Goal: Information Seeking & Learning: Learn about a topic

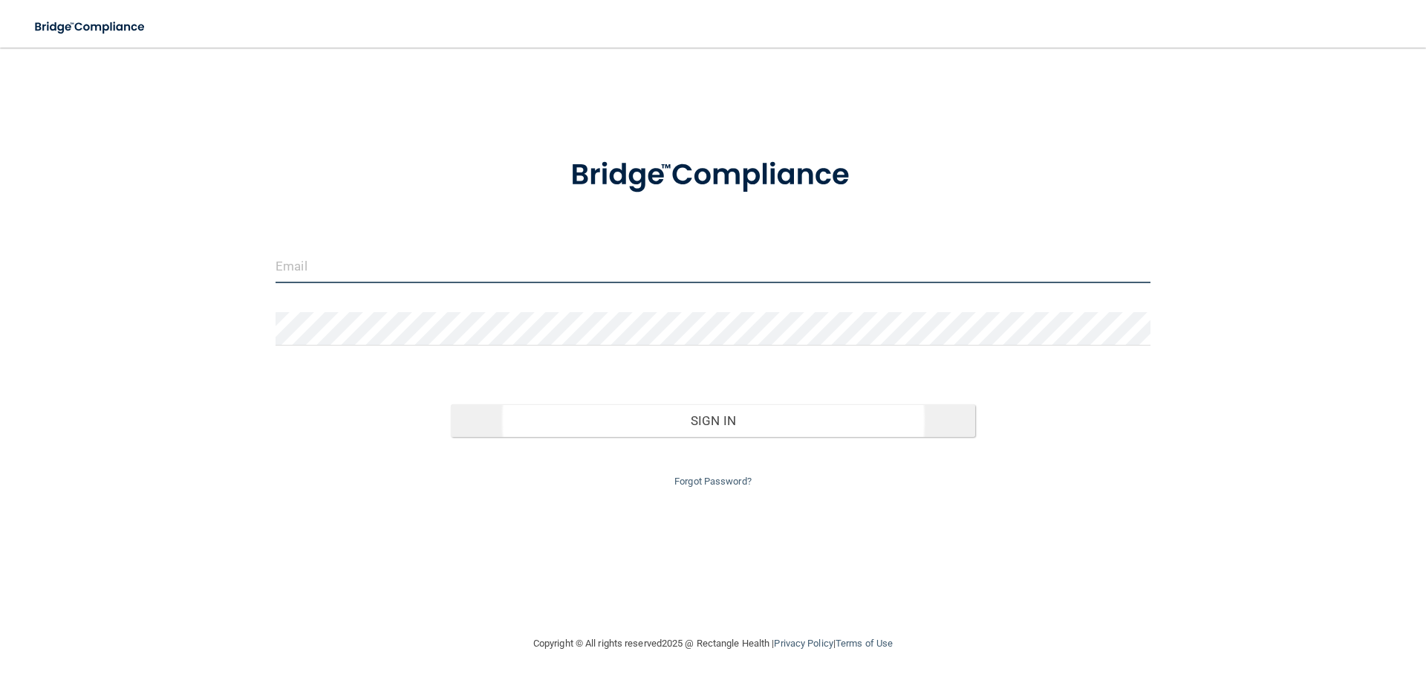
type input "[PERSON_NAME][EMAIL_ADDRESS][PERSON_NAME][DOMAIN_NAME]"
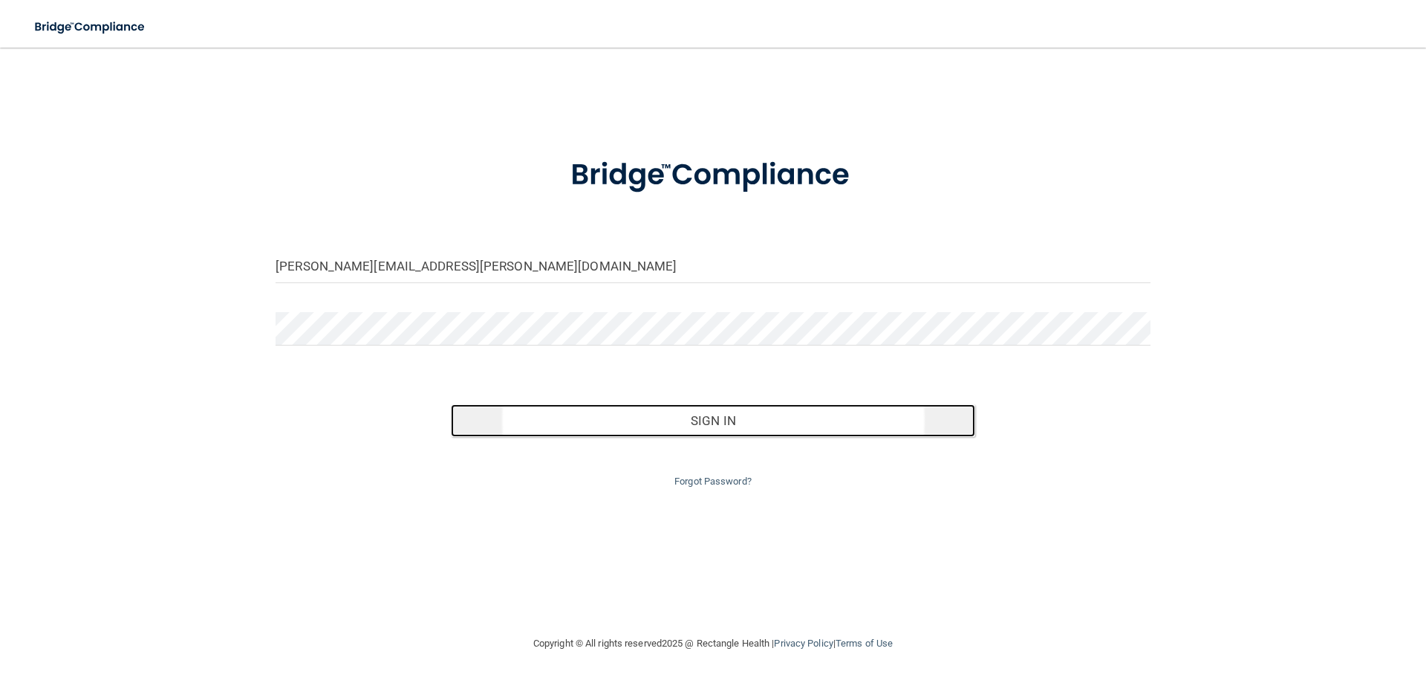
click at [680, 426] on button "Sign In" at bounding box center [713, 420] width 525 height 33
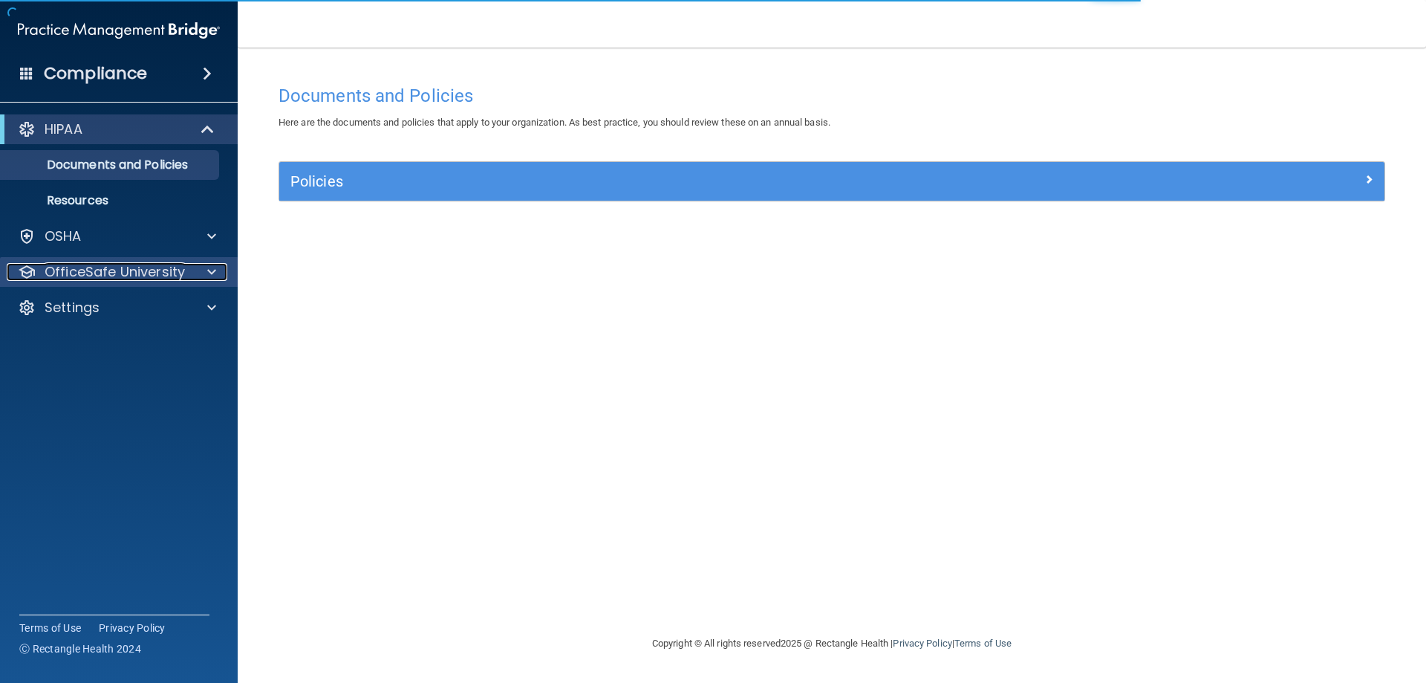
click at [110, 267] on p "OfficeSafe University" at bounding box center [115, 272] width 140 height 18
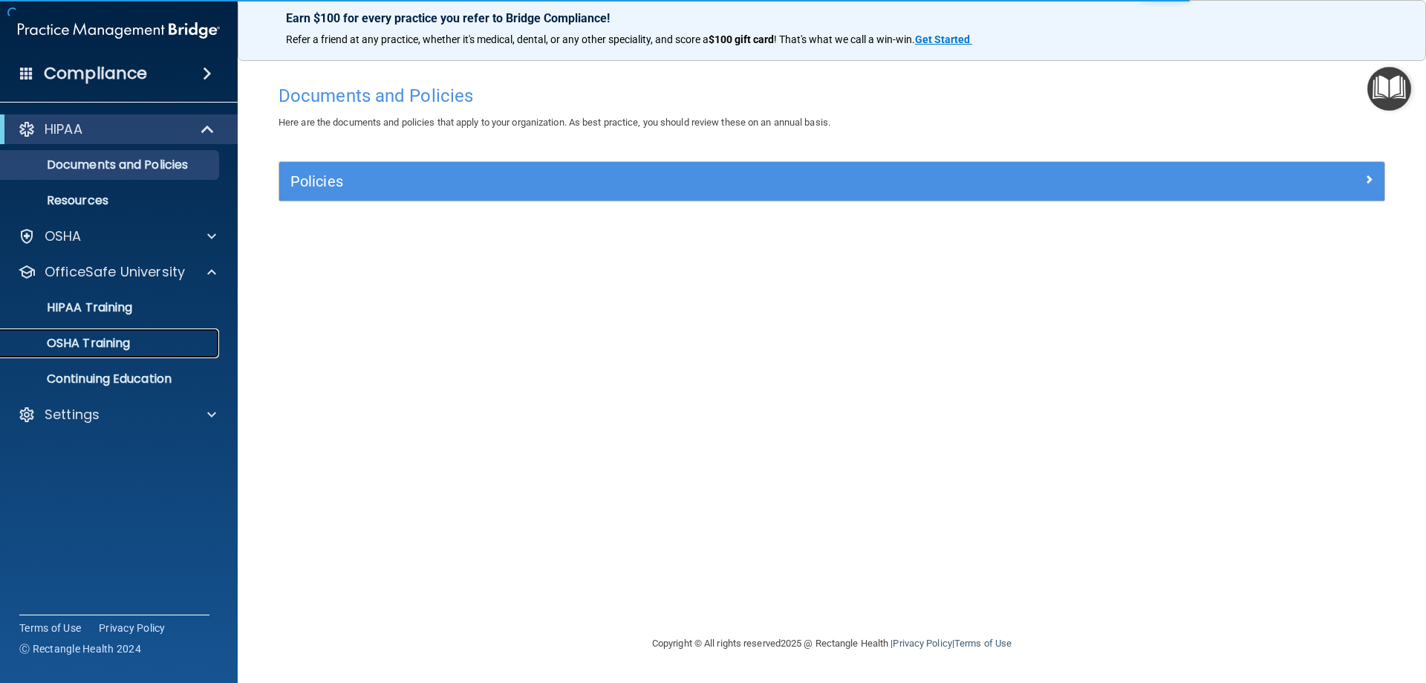
click at [101, 348] on p "OSHA Training" at bounding box center [70, 343] width 120 height 15
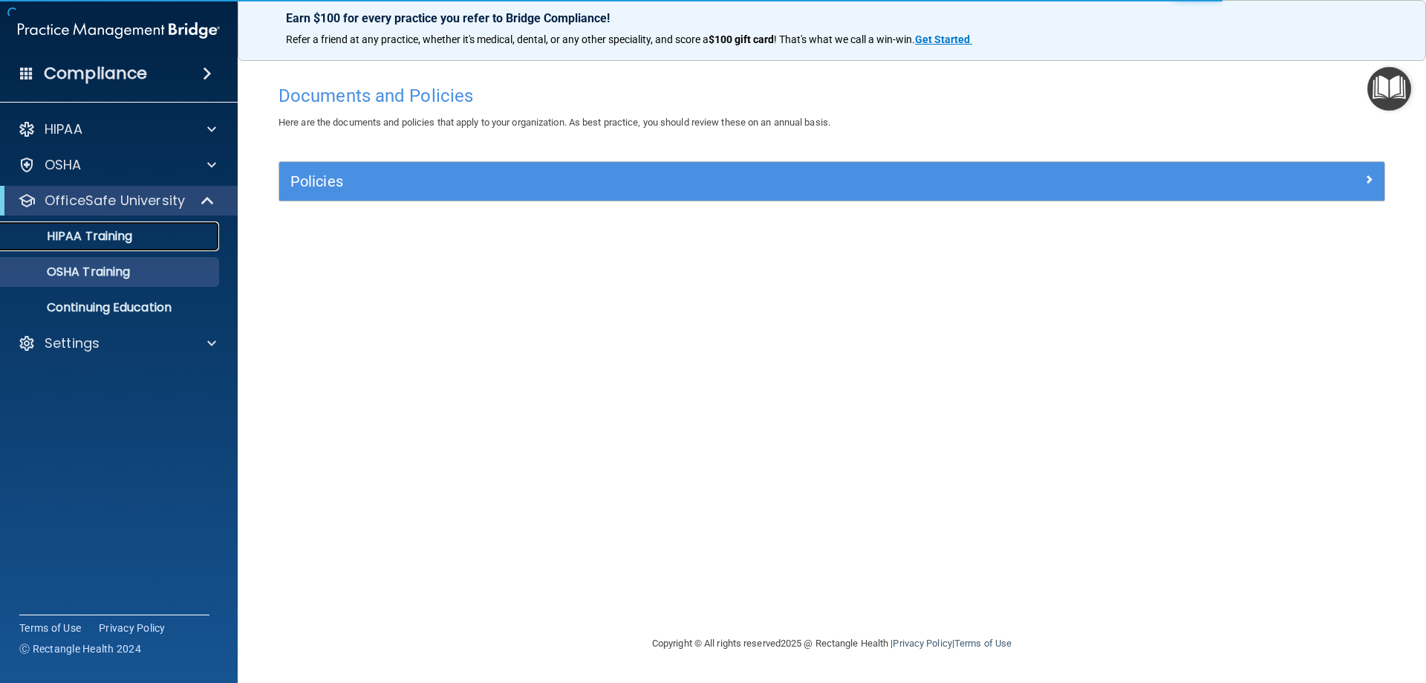
click at [114, 231] on p "HIPAA Training" at bounding box center [71, 236] width 123 height 15
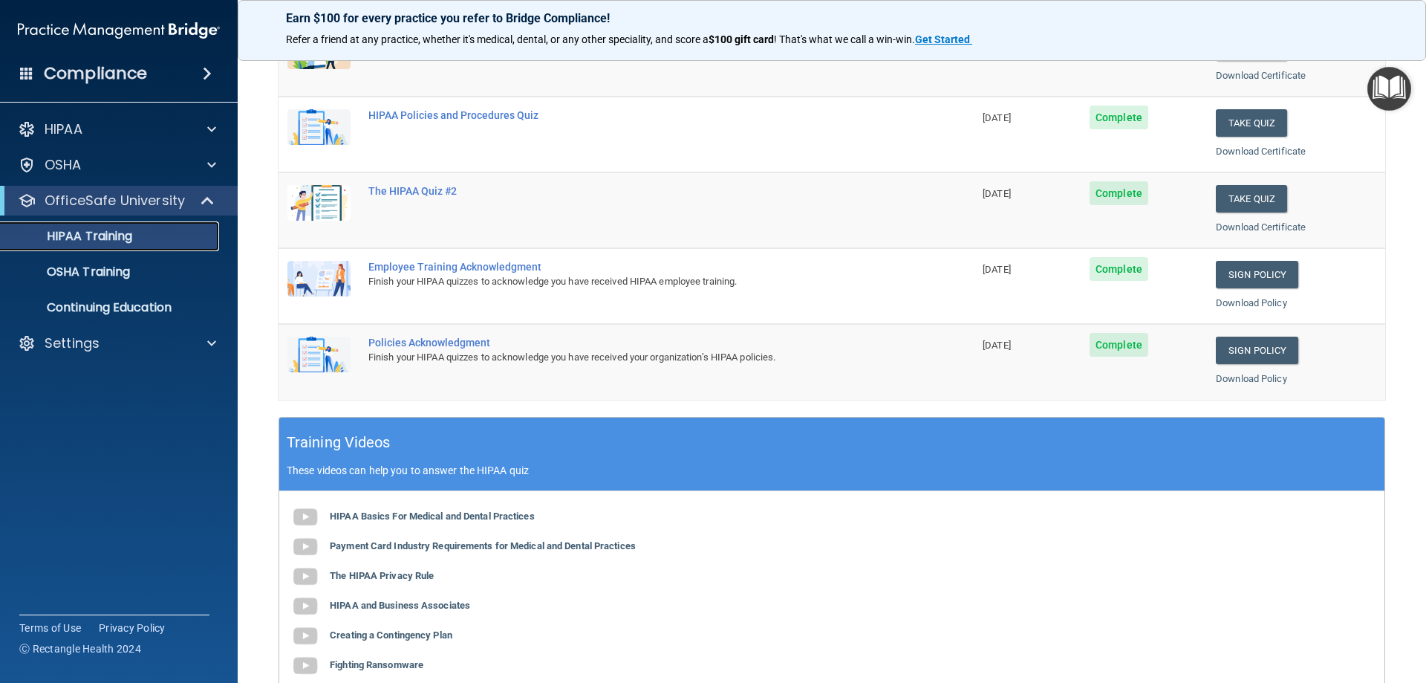
scroll to position [297, 0]
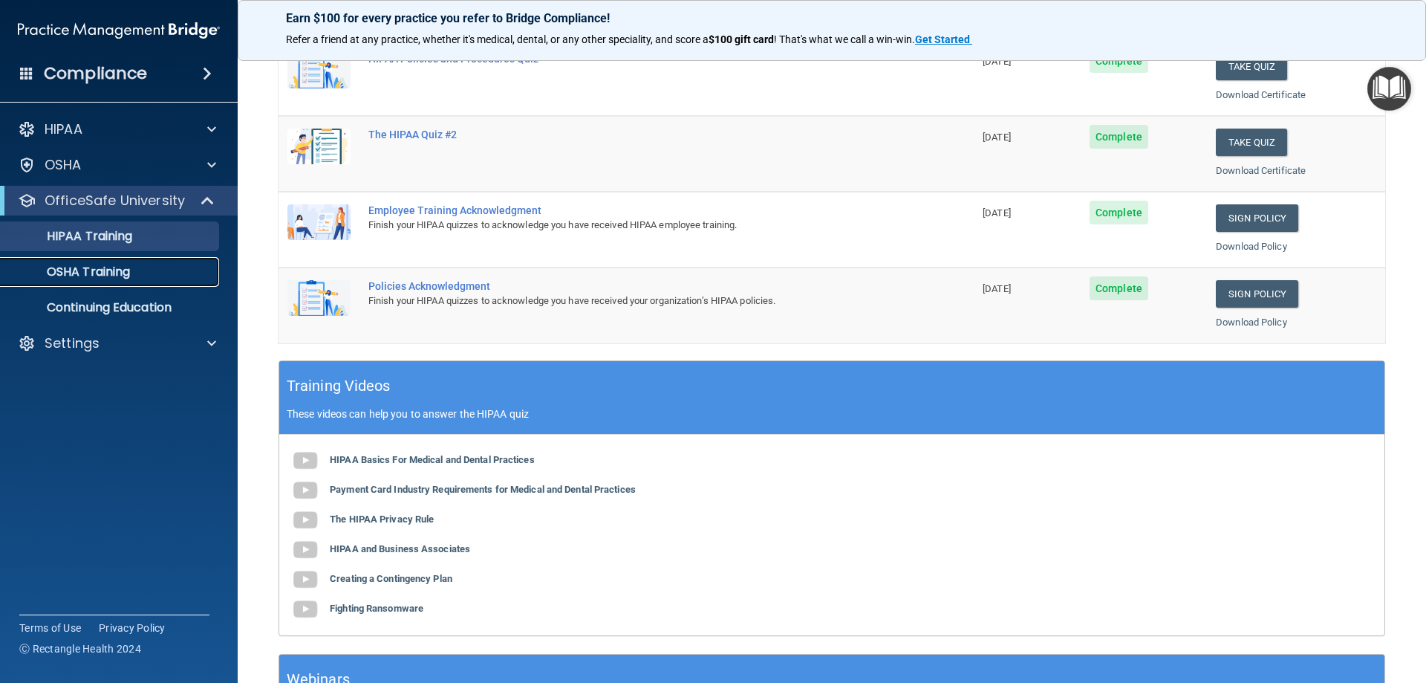
click at [96, 268] on p "OSHA Training" at bounding box center [70, 271] width 120 height 15
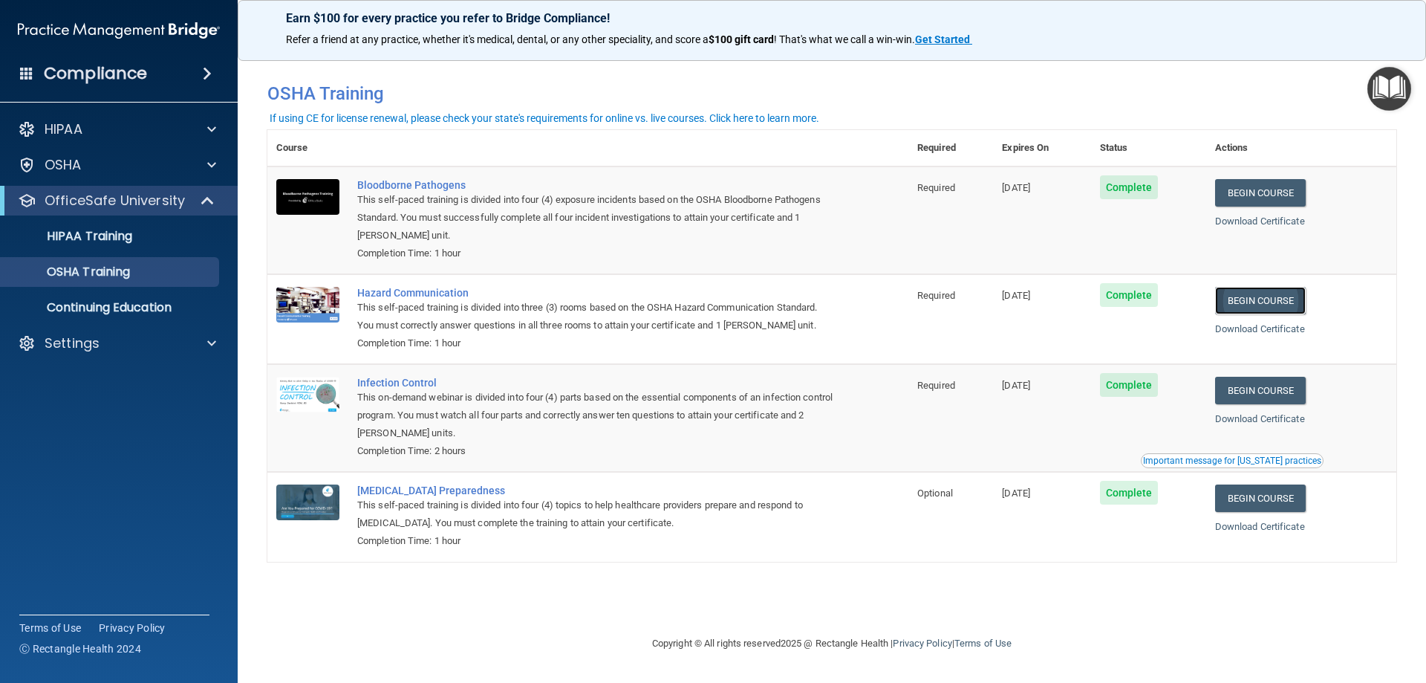
click at [1287, 299] on link "Begin Course" at bounding box center [1260, 300] width 91 height 27
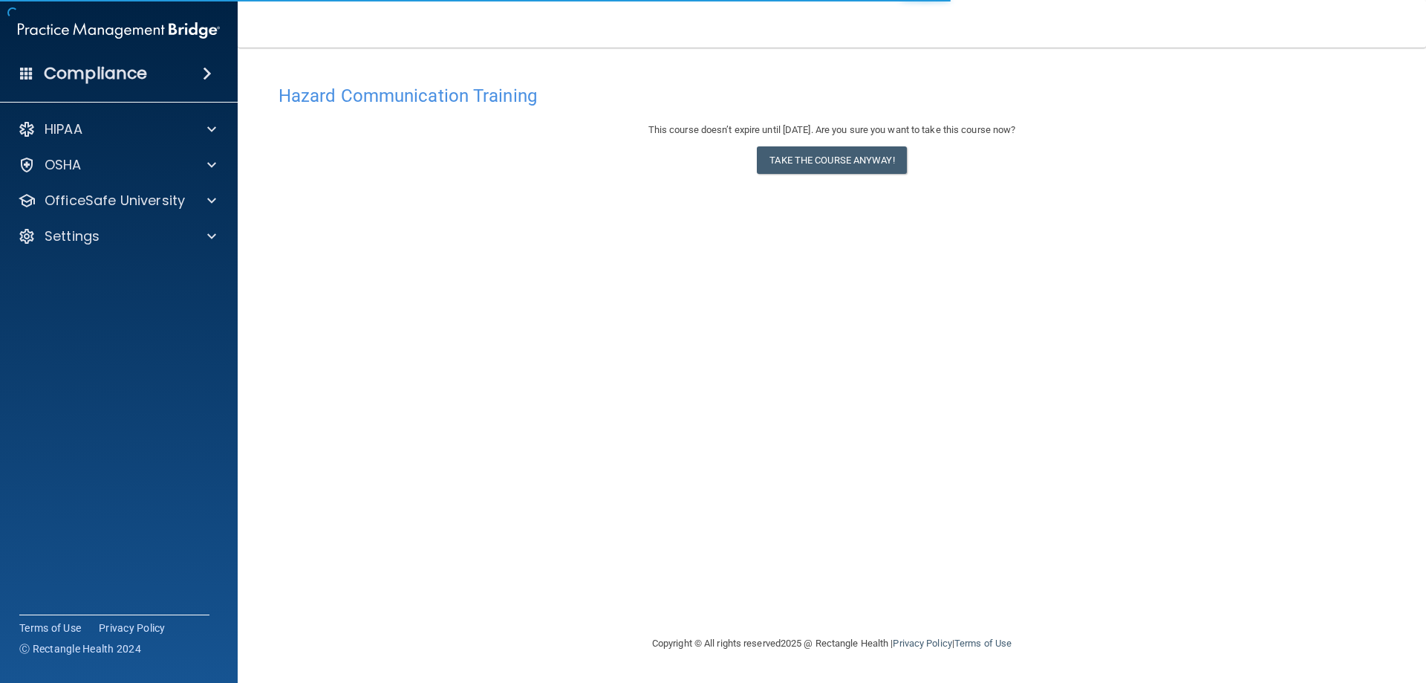
click at [820, 144] on div "This course doesn’t expire until 11/04/2025. Are you sure you want to take this…" at bounding box center [832, 151] width 1107 height 60
click at [821, 161] on button "Take the course anyway!" at bounding box center [831, 159] width 149 height 27
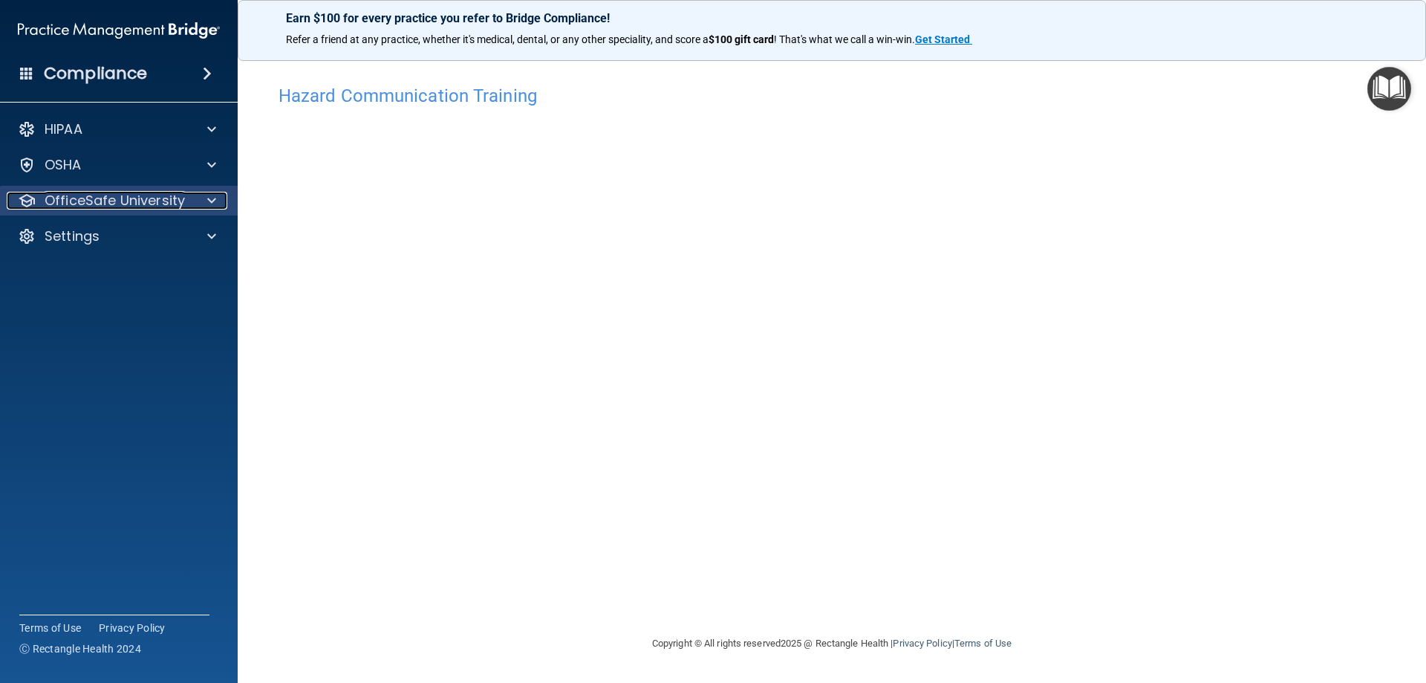
click at [110, 198] on p "OfficeSafe University" at bounding box center [115, 201] width 140 height 18
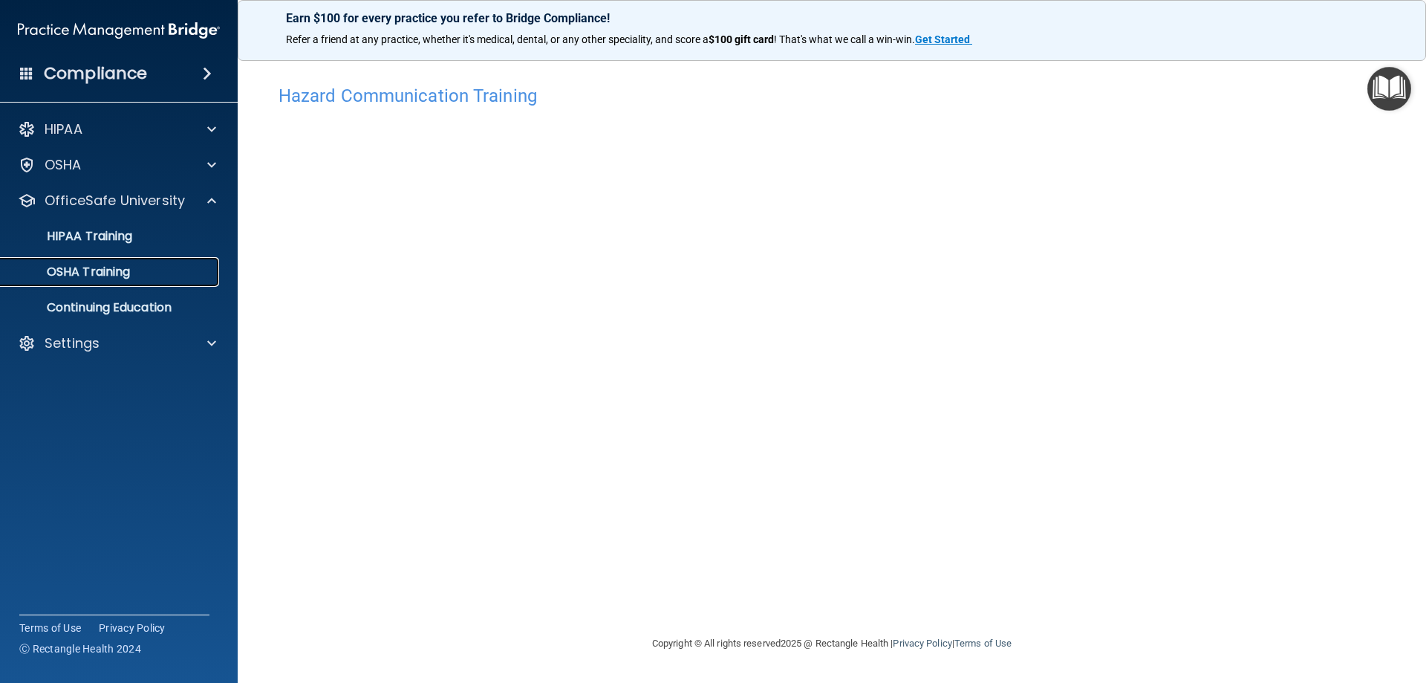
click at [95, 272] on p "OSHA Training" at bounding box center [70, 271] width 120 height 15
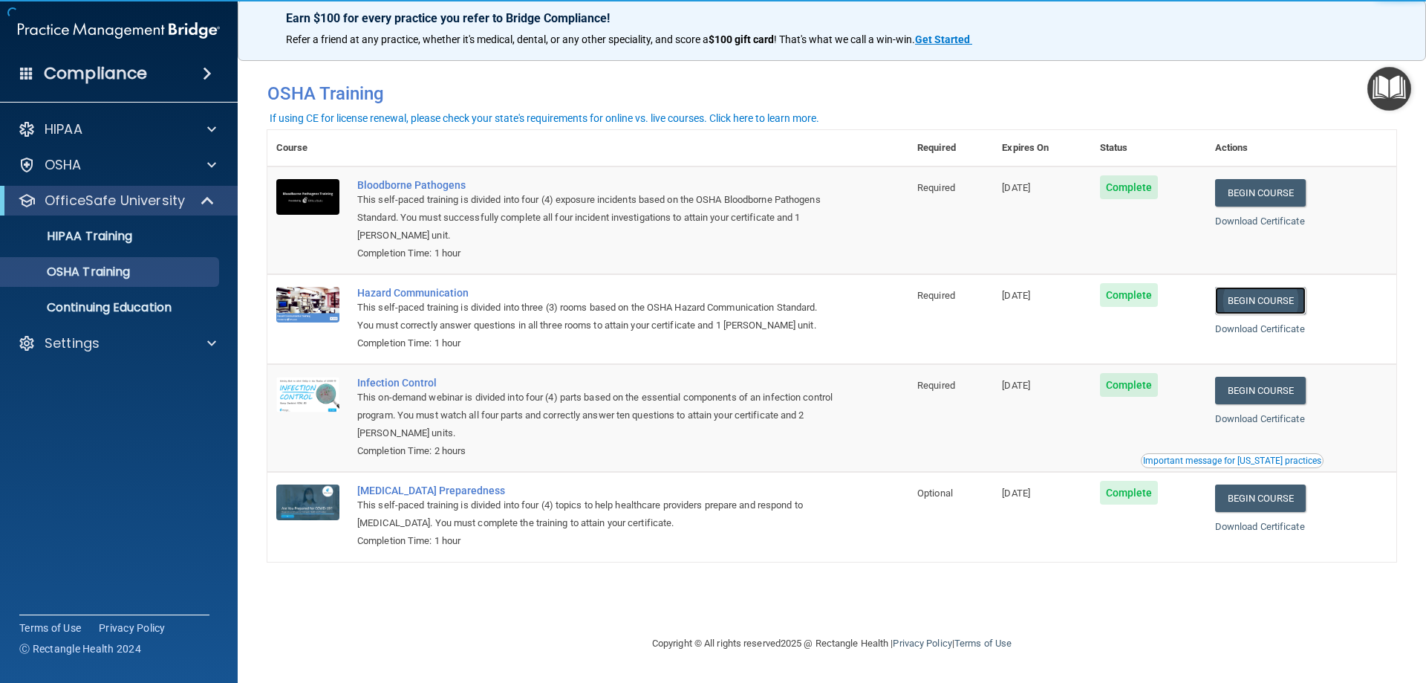
click at [1280, 300] on link "Begin Course" at bounding box center [1260, 300] width 91 height 27
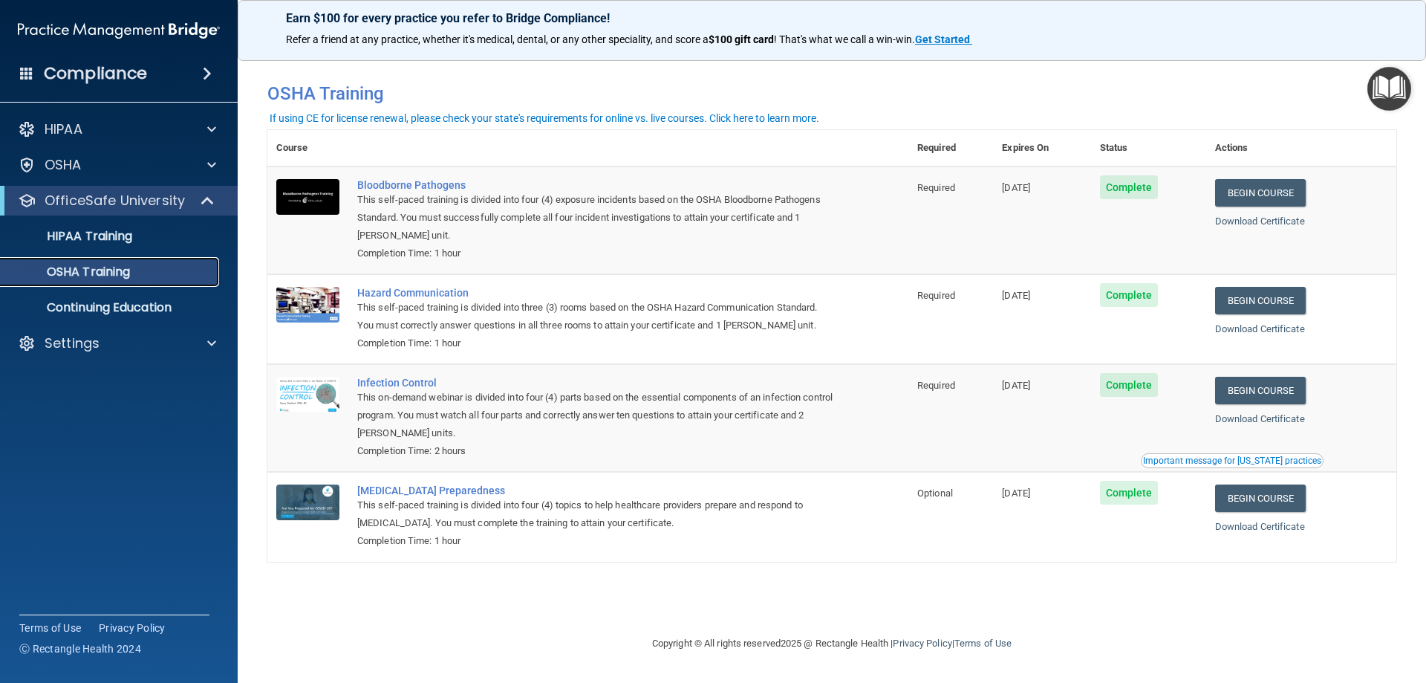
click at [111, 270] on p "OSHA Training" at bounding box center [70, 271] width 120 height 15
click at [1273, 392] on link "Begin Course" at bounding box center [1260, 390] width 91 height 27
click at [89, 271] on p "OSHA Training" at bounding box center [70, 271] width 120 height 15
click at [113, 239] on p "HIPAA Training" at bounding box center [71, 236] width 123 height 15
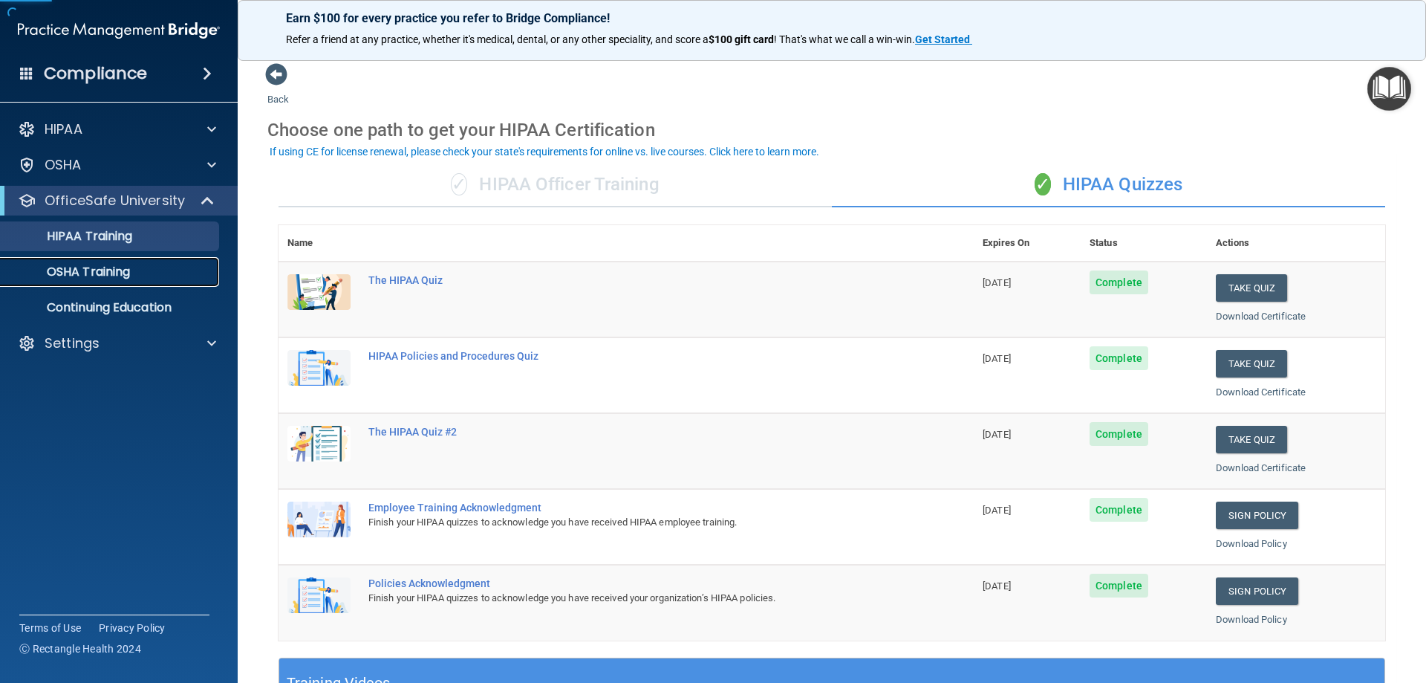
click at [123, 271] on p "OSHA Training" at bounding box center [70, 271] width 120 height 15
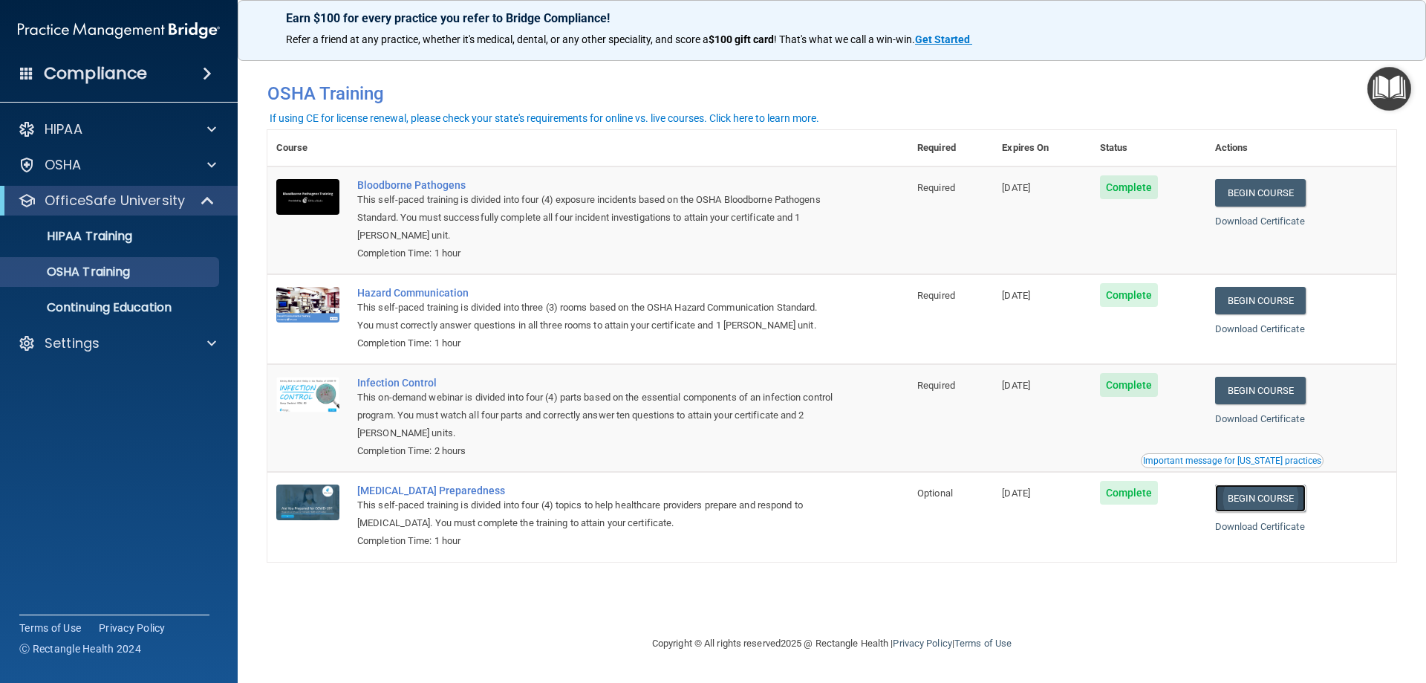
click at [1259, 504] on link "Begin Course" at bounding box center [1260, 497] width 91 height 27
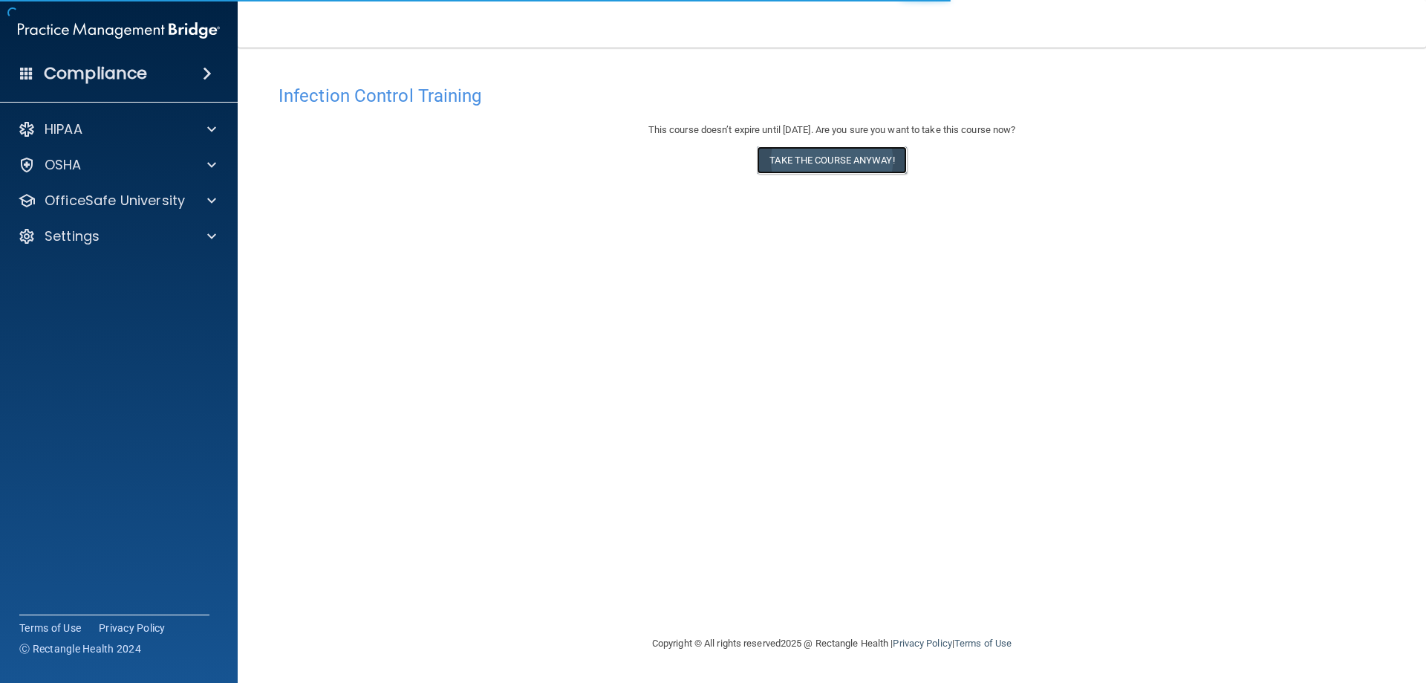
click at [818, 160] on button "Take the course anyway!" at bounding box center [831, 159] width 149 height 27
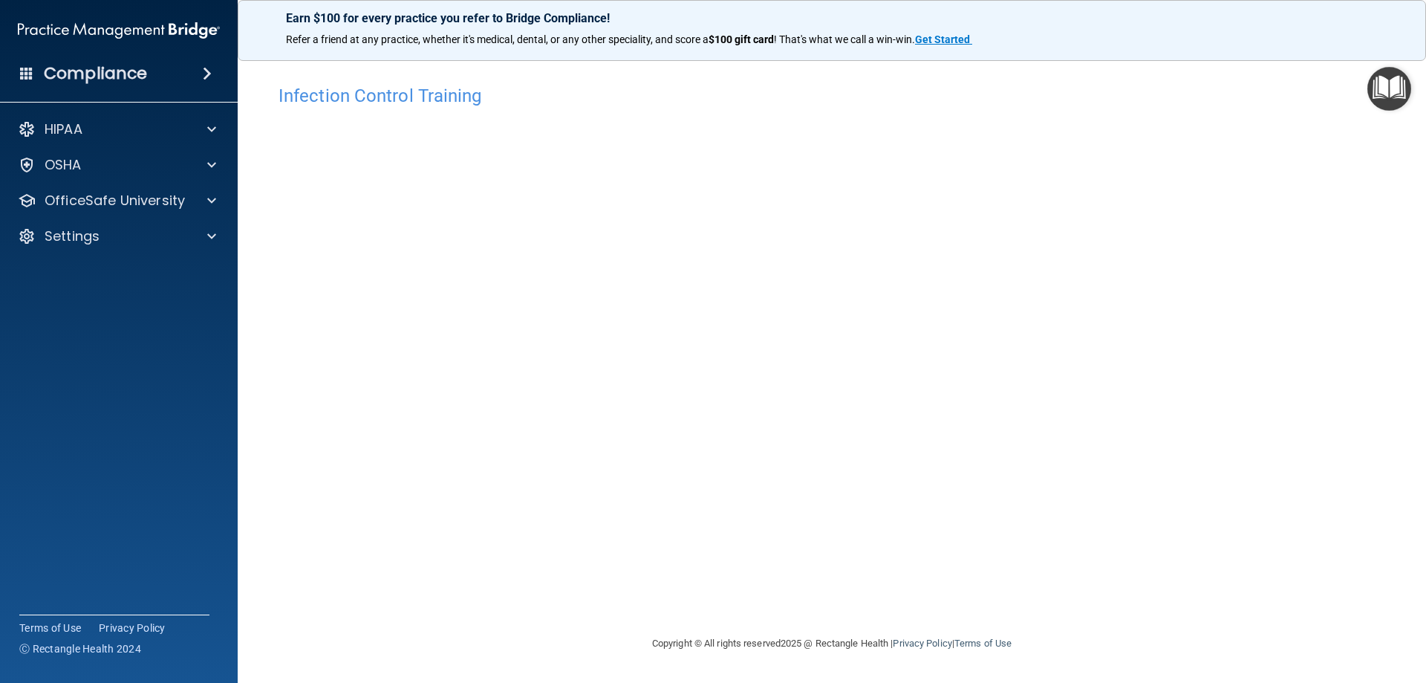
click at [1033, 328] on div "Infection Control Training This course doesn’t expire until 11/04/2025. Are you…" at bounding box center [831, 355] width 1129 height 557
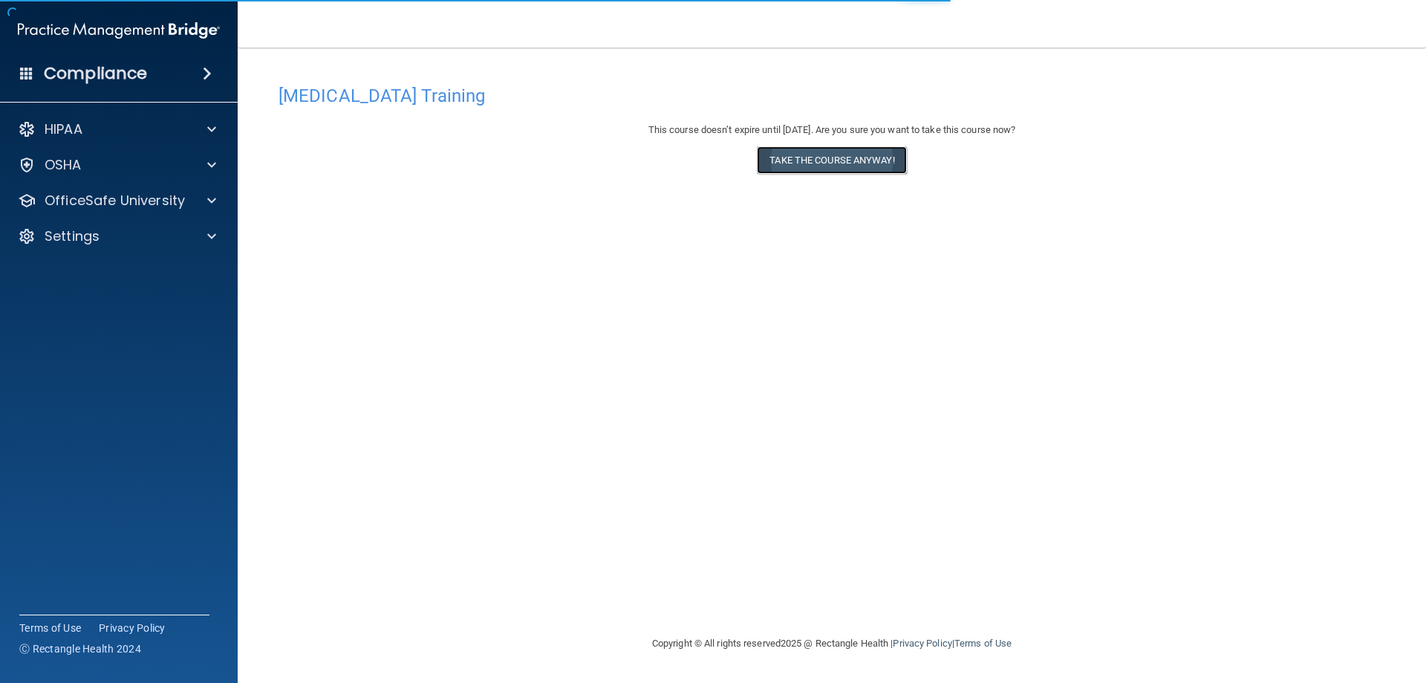
click at [851, 158] on button "Take the course anyway!" at bounding box center [831, 159] width 149 height 27
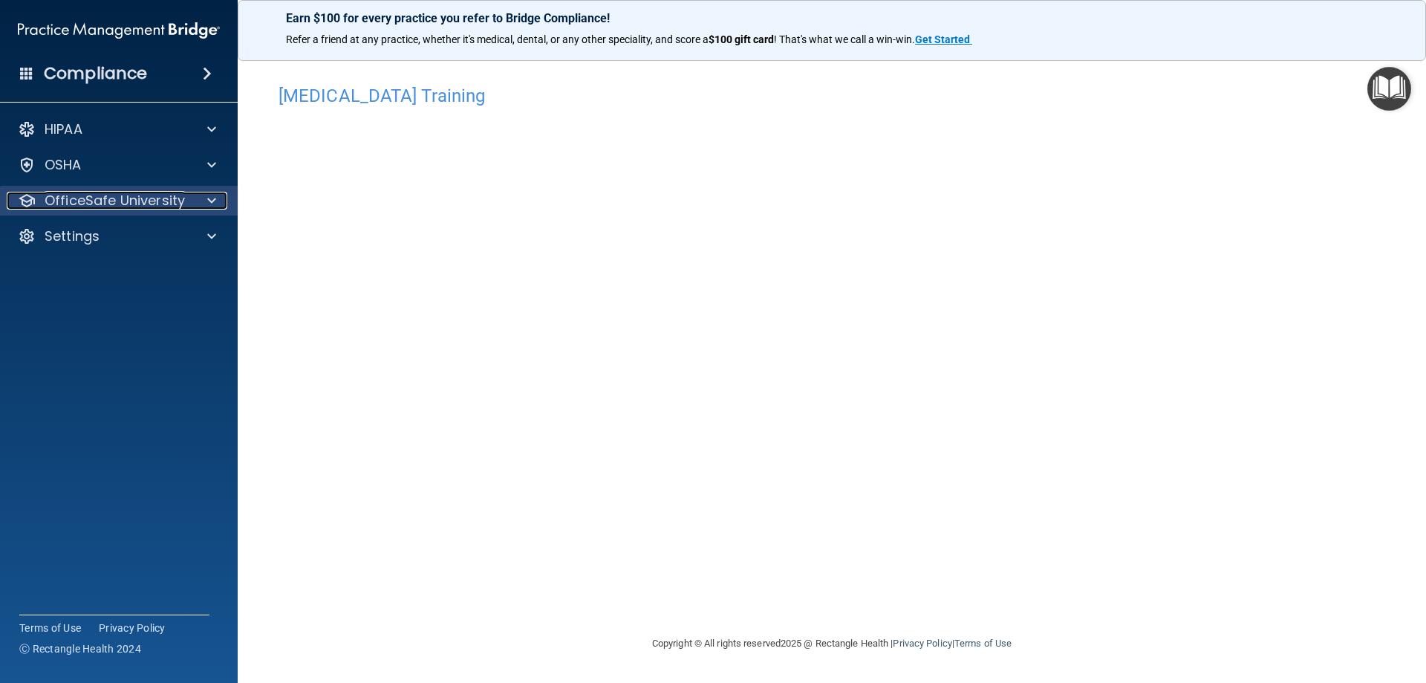
click at [111, 205] on p "OfficeSafe University" at bounding box center [115, 201] width 140 height 18
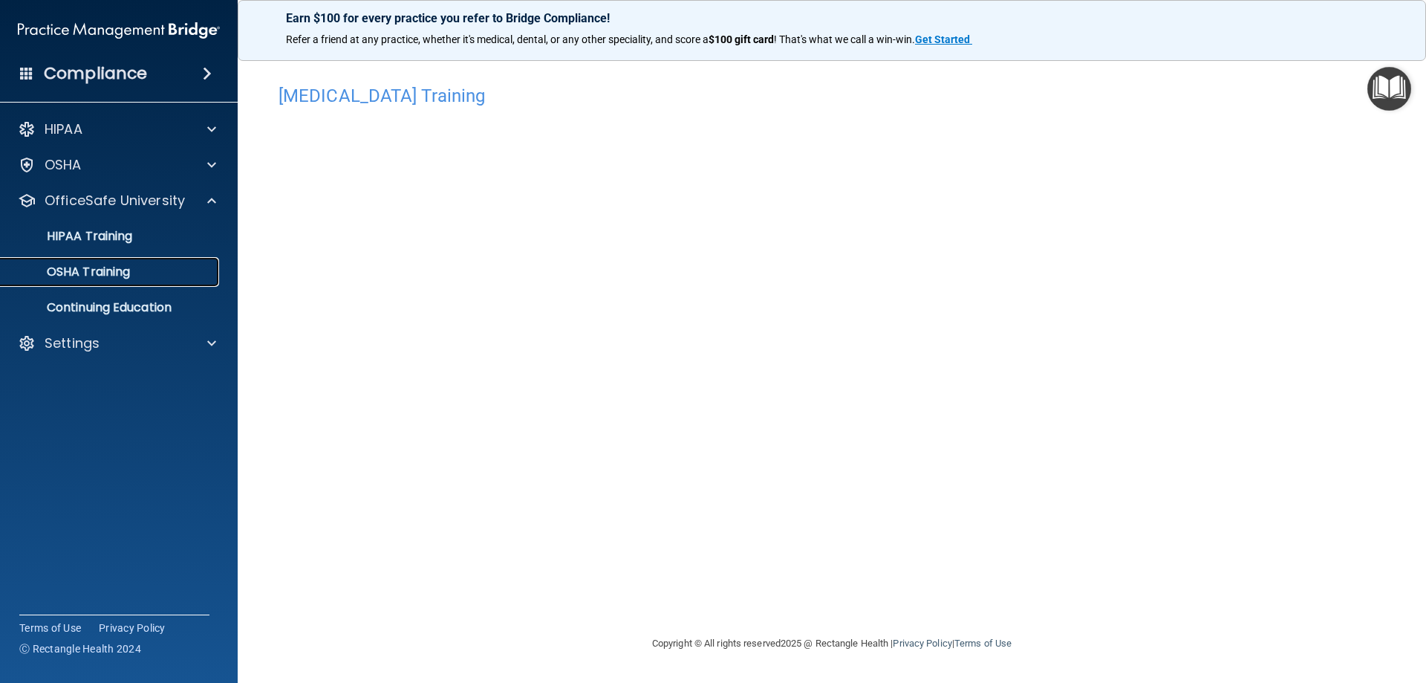
click at [108, 273] on p "OSHA Training" at bounding box center [70, 271] width 120 height 15
